Goal: Navigation & Orientation: Go to known website

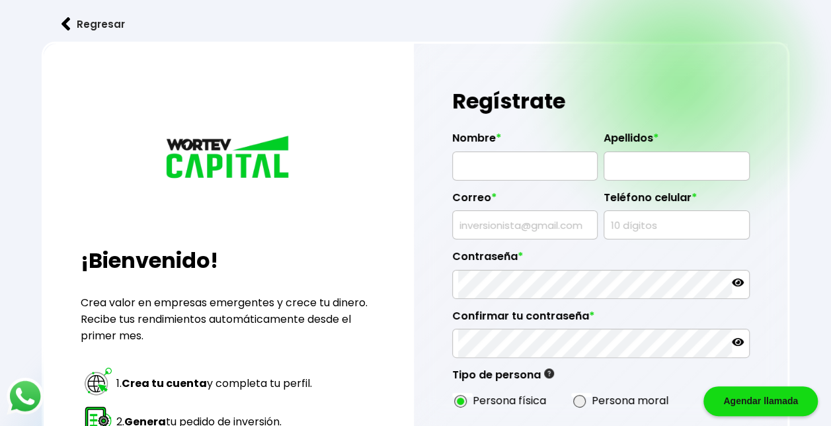
scroll to position [19, 0]
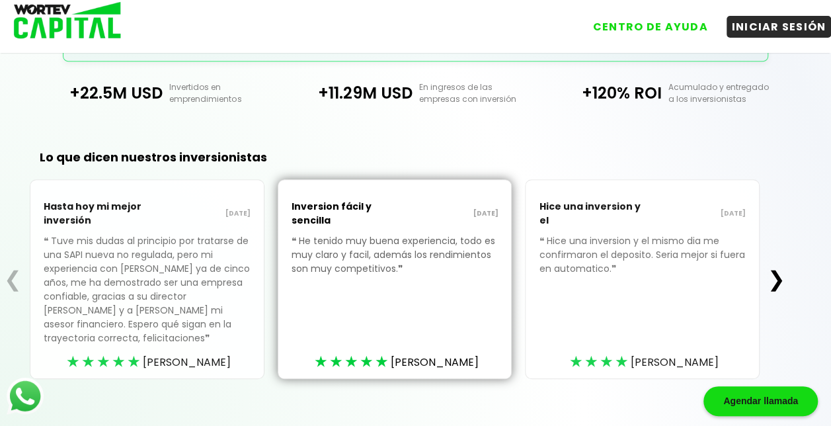
scroll to position [379, 0]
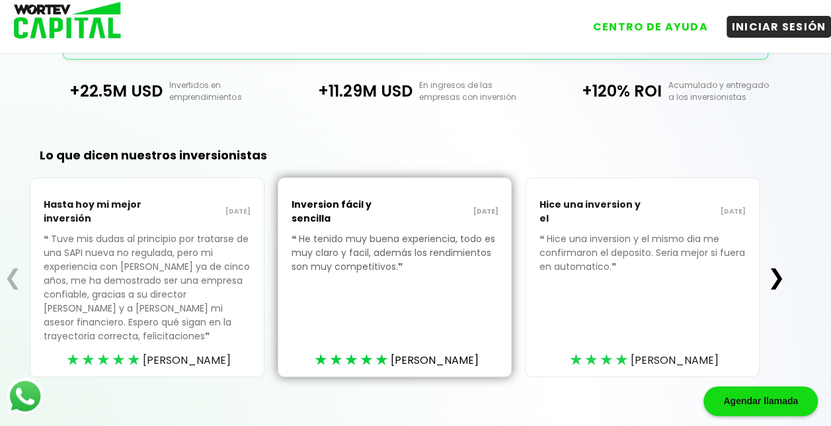
click at [786, 265] on button "❯" at bounding box center [777, 277] width 26 height 26
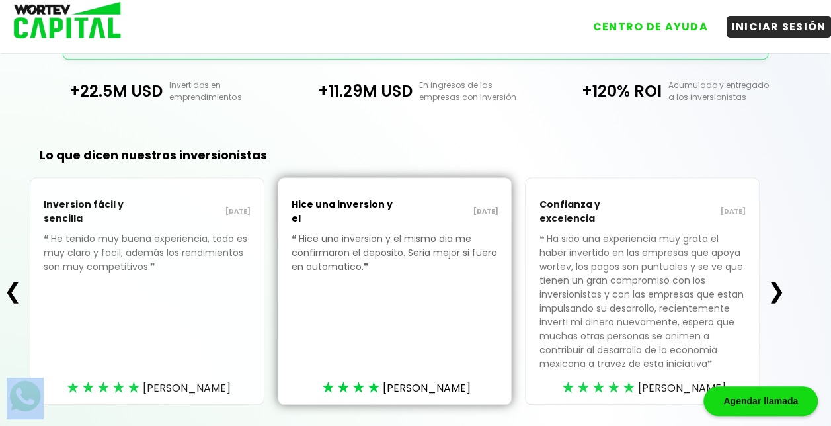
click at [786, 265] on div "❮ Inversion fácil y sencilla 09/10/2025 ❝ He tenido muy buena experiencia, todo…" at bounding box center [394, 290] width 789 height 227
click at [785, 293] on button "❯" at bounding box center [777, 291] width 26 height 26
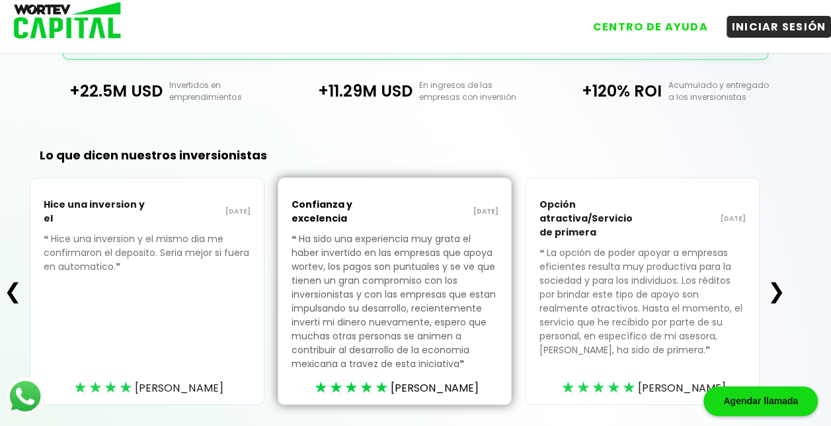
click at [785, 293] on button "❯" at bounding box center [777, 291] width 26 height 26
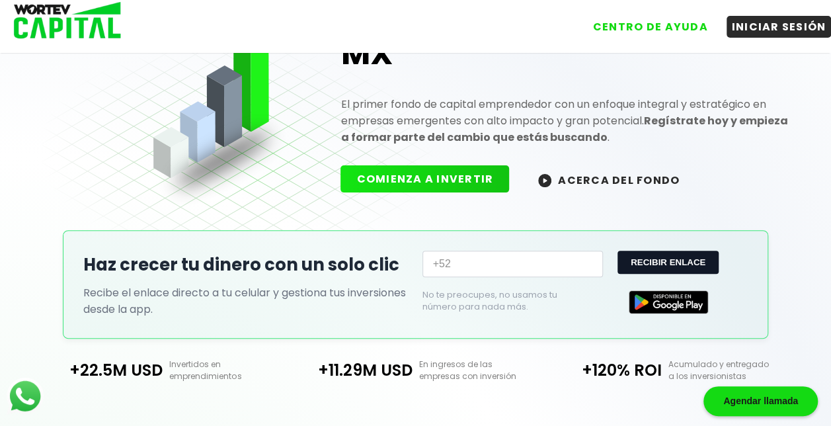
scroll to position [0, 0]
